Goal: Complete application form

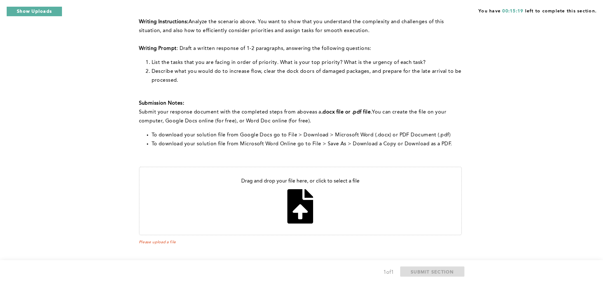
scroll to position [202, 0]
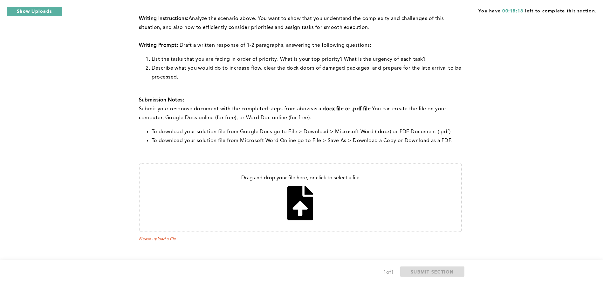
click at [302, 206] on input "file" at bounding box center [301, 197] width 322 height 67
type input "C:\fakepath\notice Leader operation manager.docx"
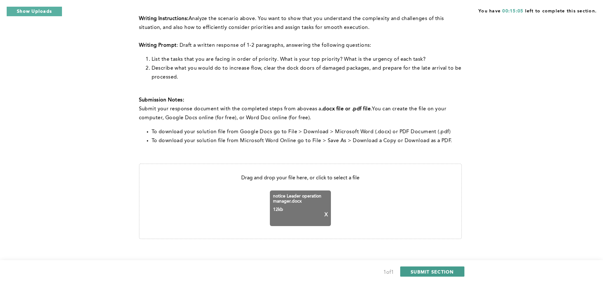
click at [411, 272] on span "SUBMIT SECTION" at bounding box center [432, 272] width 43 height 6
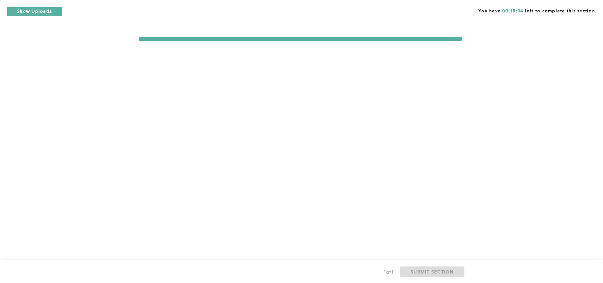
scroll to position [0, 0]
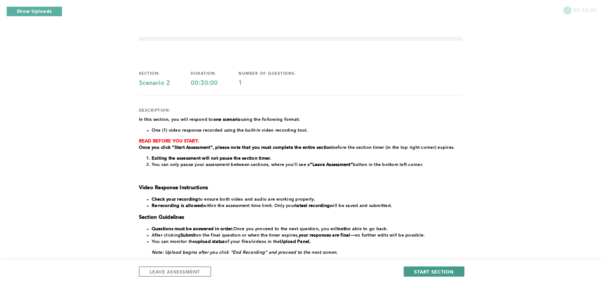
click at [414, 271] on span "START SECTION" at bounding box center [433, 272] width 39 height 6
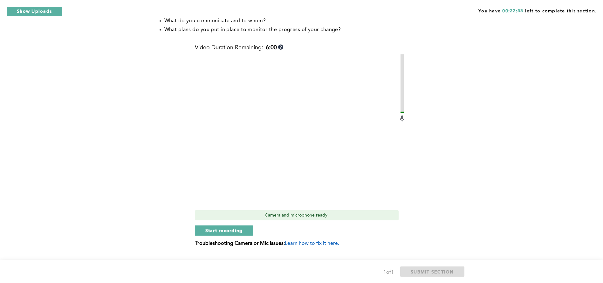
scroll to position [191, 0]
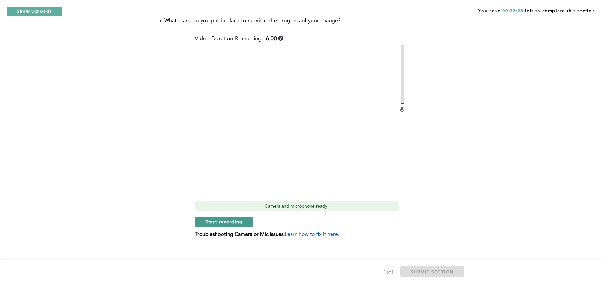
click at [240, 221] on span "Start recording" at bounding box center [224, 221] width 38 height 6
click at [240, 221] on span "Stop recording" at bounding box center [223, 221] width 37 height 6
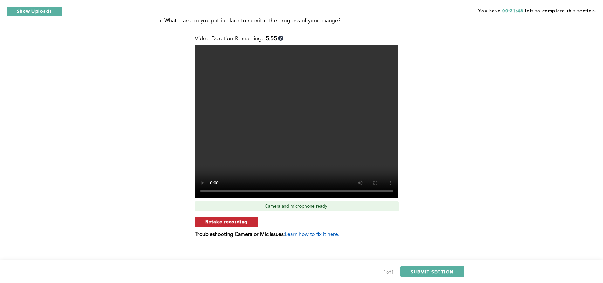
click at [245, 220] on span "Retake recording" at bounding box center [226, 221] width 43 height 6
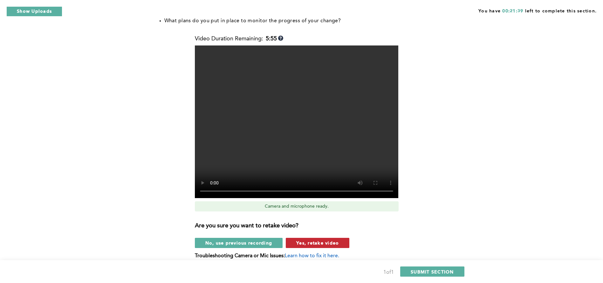
click at [297, 243] on span "Yes, retake video" at bounding box center [317, 243] width 43 height 6
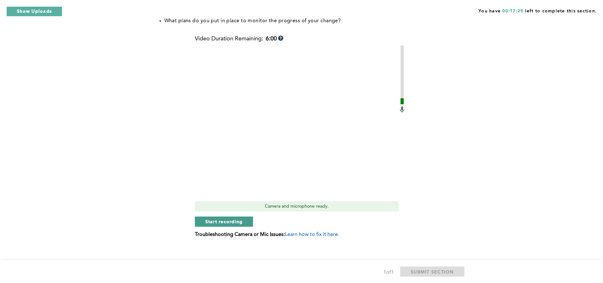
click at [232, 221] on span "Start recording" at bounding box center [224, 221] width 38 height 6
click at [232, 221] on span "Stop recording" at bounding box center [223, 221] width 37 height 6
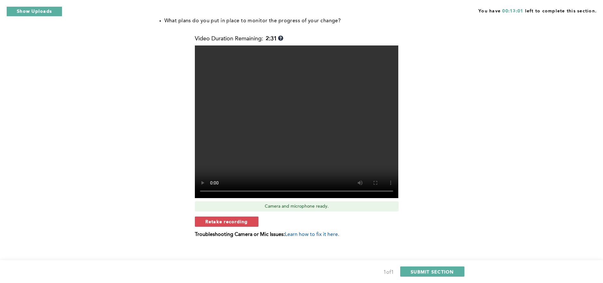
click at [293, 157] on video at bounding box center [296, 121] width 203 height 153
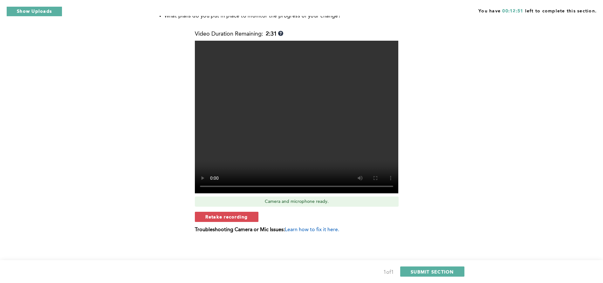
scroll to position [196, 0]
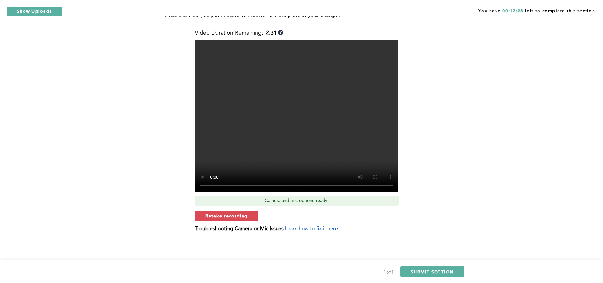
click at [351, 107] on video at bounding box center [296, 116] width 203 height 153
click at [347, 131] on video at bounding box center [296, 116] width 203 height 153
click at [420, 267] on button "SUBMIT SECTION" at bounding box center [432, 271] width 64 height 10
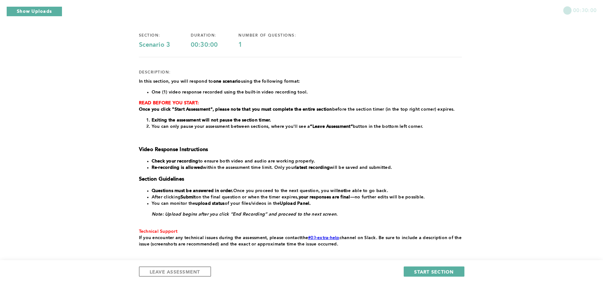
scroll to position [57, 0]
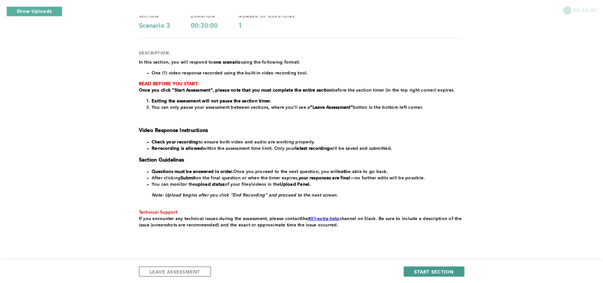
click at [447, 271] on span "START SECTION" at bounding box center [433, 272] width 39 height 6
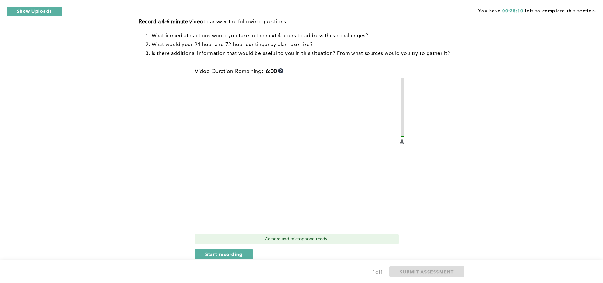
scroll to position [133, 0]
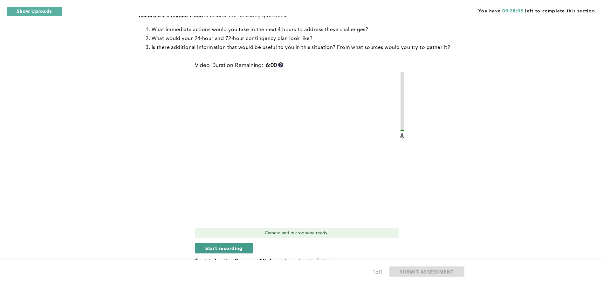
click at [232, 249] on span "Start recording" at bounding box center [224, 248] width 38 height 6
click at [249, 244] on button "Stop recording" at bounding box center [224, 248] width 58 height 10
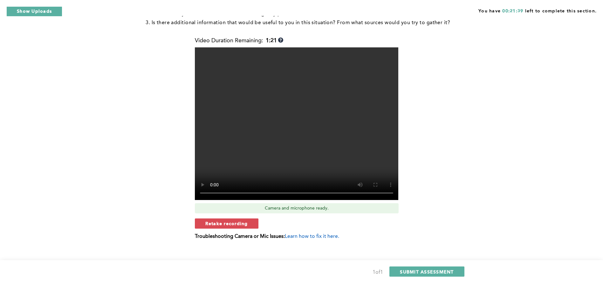
scroll to position [166, 0]
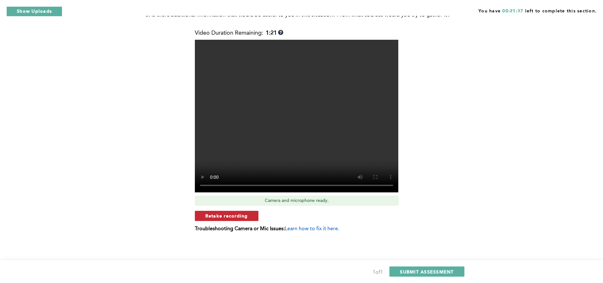
click at [221, 216] on span "Retake recording" at bounding box center [226, 216] width 43 height 6
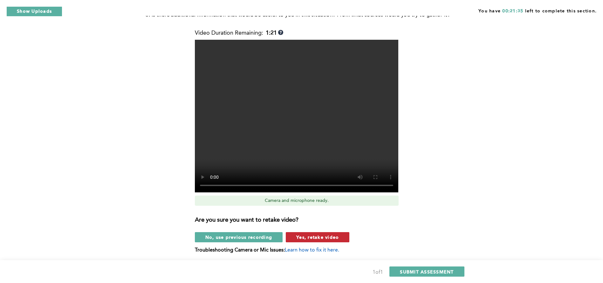
click at [313, 239] on span "Yes, retake video" at bounding box center [317, 237] width 43 height 6
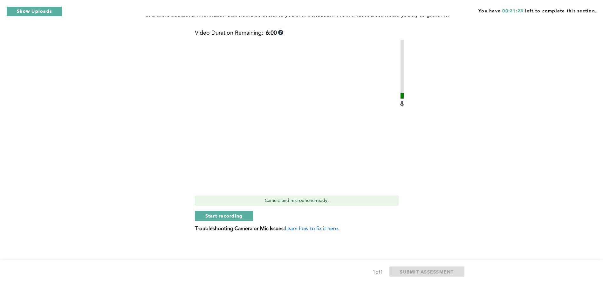
click at [313, 239] on span "error placeholder" at bounding box center [300, 239] width 323 height 4
click at [231, 214] on span "Start recording" at bounding box center [224, 216] width 38 height 6
click at [222, 216] on span "Stop recording" at bounding box center [223, 216] width 37 height 6
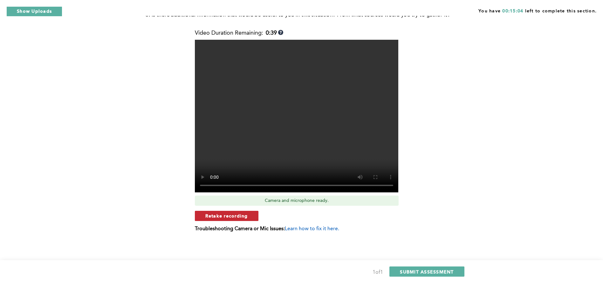
click at [214, 215] on span "Retake recording" at bounding box center [226, 216] width 43 height 6
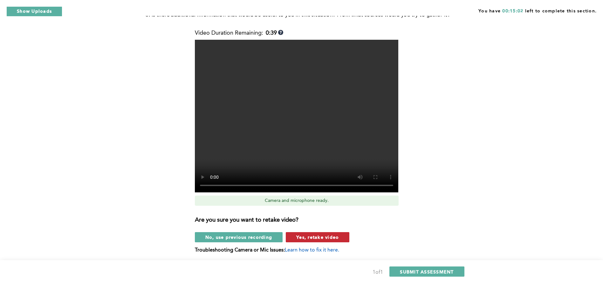
click at [311, 240] on span "Yes, retake video" at bounding box center [317, 237] width 43 height 6
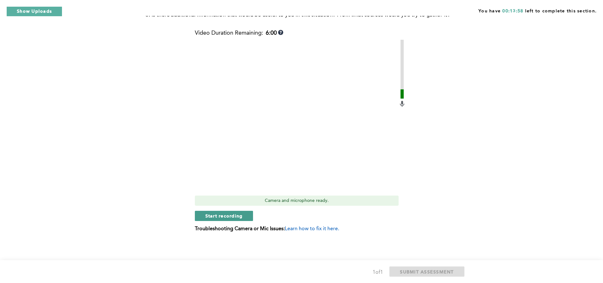
click at [239, 213] on span "Start recording" at bounding box center [224, 216] width 38 height 6
click at [220, 215] on span "Stop recording" at bounding box center [223, 216] width 37 height 6
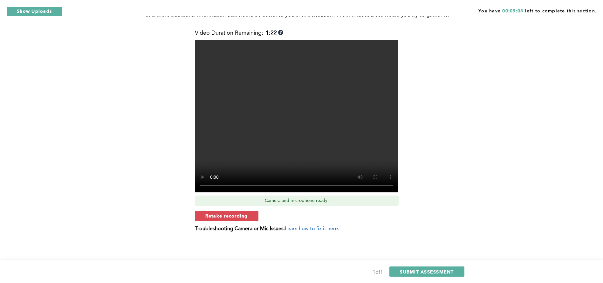
click at [279, 146] on video at bounding box center [296, 116] width 203 height 153
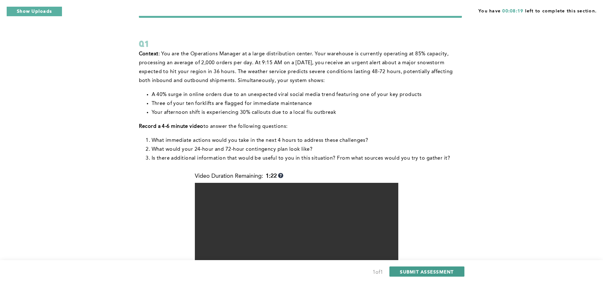
click at [429, 271] on span "SUBMIT ASSESSMENT" at bounding box center [427, 272] width 54 height 6
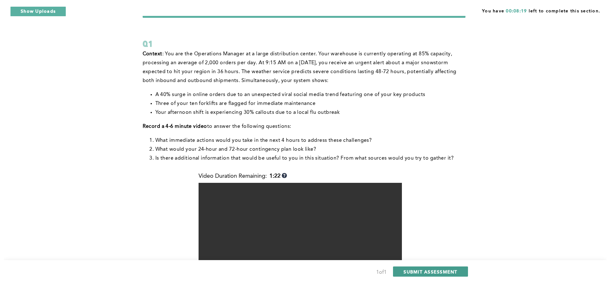
scroll to position [0, 0]
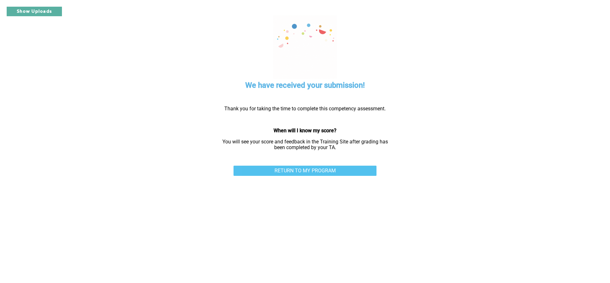
click at [287, 172] on link "RETURN TO MY PROGRAM" at bounding box center [305, 171] width 143 height 10
